Goal: Navigation & Orientation: Find specific page/section

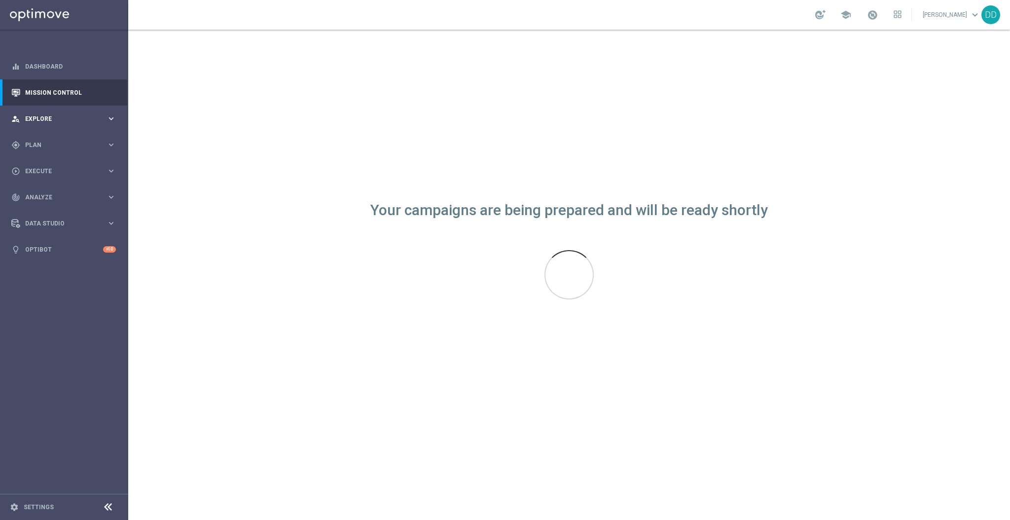
click at [76, 121] on span "Explore" at bounding box center [65, 119] width 81 height 6
click at [59, 95] on link "Mission Control" at bounding box center [70, 92] width 91 height 26
